Goal: Information Seeking & Learning: Learn about a topic

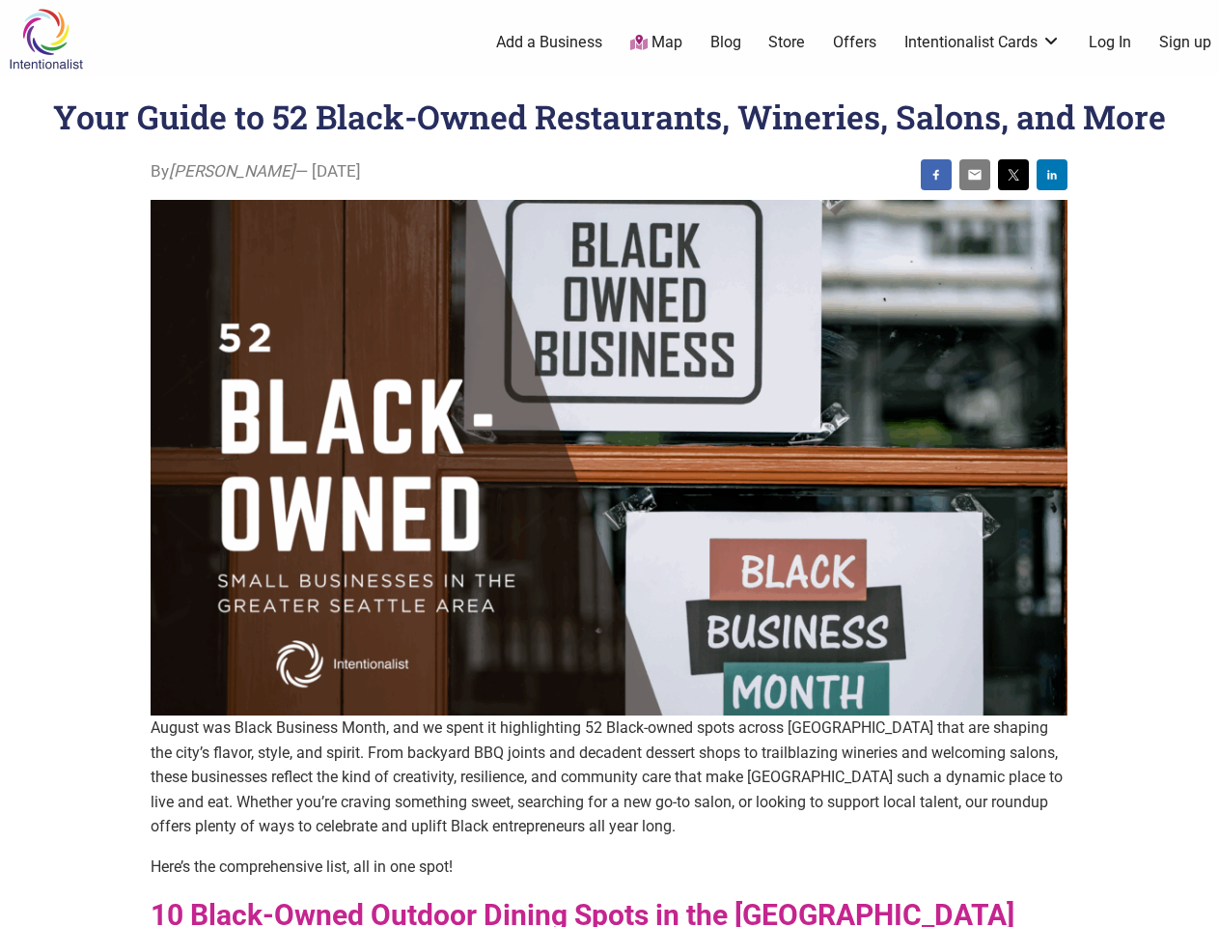
click at [609, 463] on img at bounding box center [609, 458] width 917 height 516
click at [937, 175] on img at bounding box center [936, 174] width 15 height 15
click at [975, 175] on img at bounding box center [974, 174] width 15 height 15
click at [1014, 175] on img at bounding box center [1013, 174] width 15 height 15
click at [1052, 175] on img at bounding box center [1052, 174] width 15 height 15
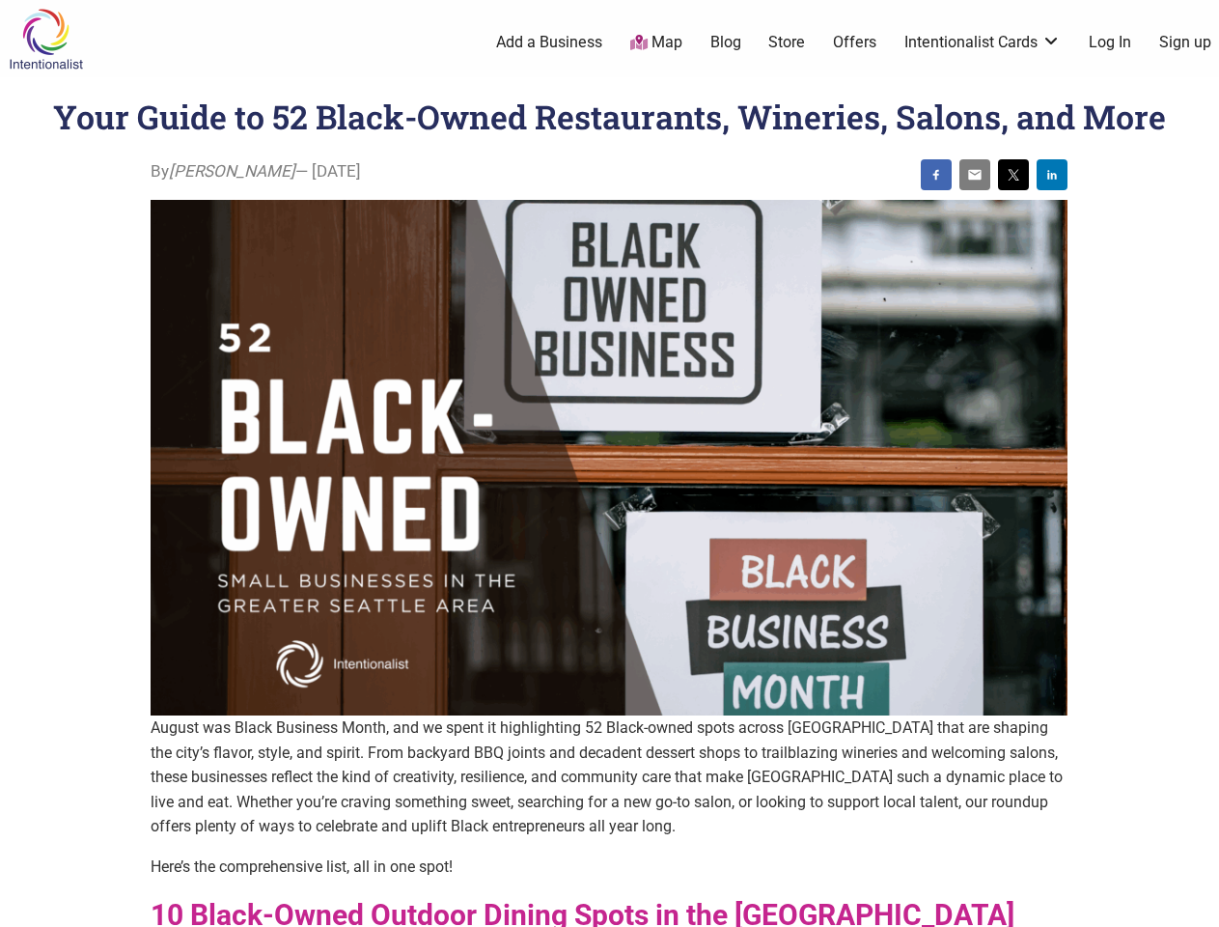
click at [1197, 905] on icon at bounding box center [1198, 903] width 21 height 24
